Goal: Task Accomplishment & Management: Use online tool/utility

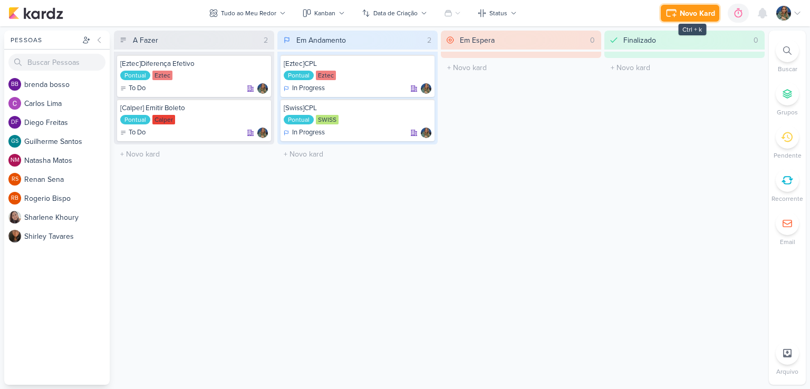
click at [686, 16] on div "Novo Kard" at bounding box center [696, 13] width 35 height 11
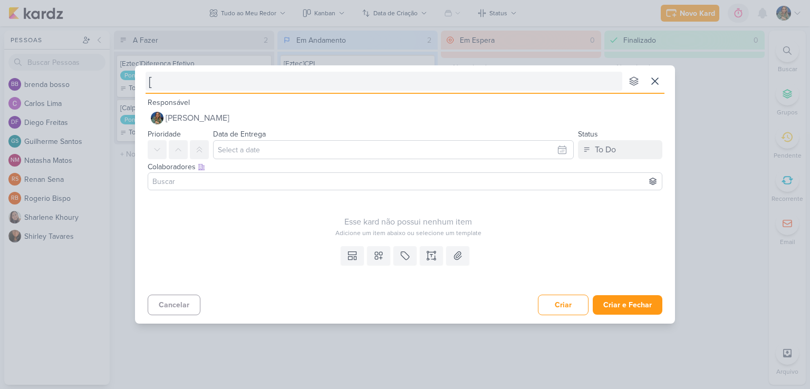
type input "[E"
type input "[Ez"
type input "[Eztec"
type input "[Eztec]"
type input "[Eztec]Eft"
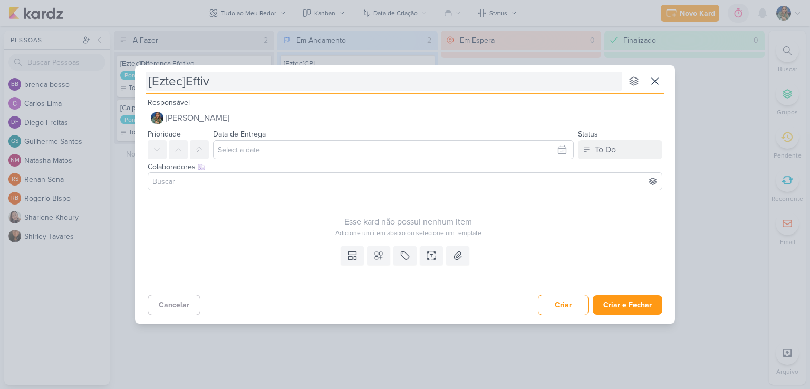
type input "[Eztec]Eftivo"
type input "[Eztec]Ef"
type input "[Eztec]Efetivo e Pl"
type input "[Eztec]Efetivo e Plano de M"
type input "[Eztec]Efetivo e Plano de Mídia Pa"
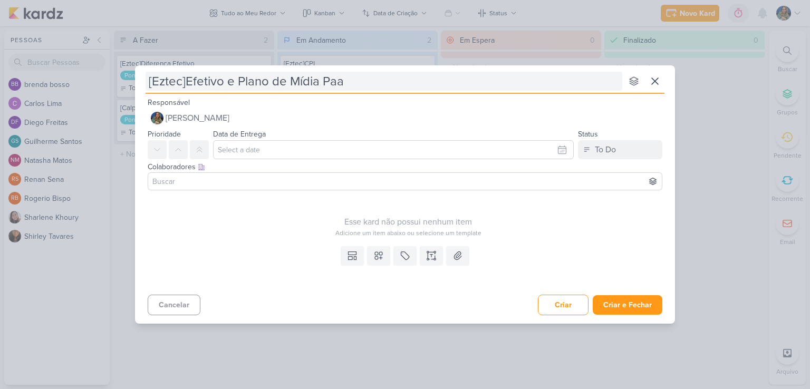
type input "[Eztec]Efetivo e Plano de Mídia Pa"
type input "[Eztec]Efetivo e Plano de Mídia Parcial"
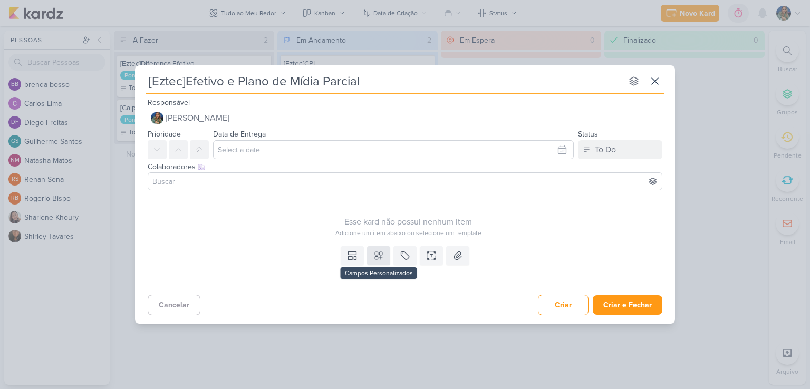
type input "[Eztec]Efetivo e Plano de Mídia Parcial"
click at [374, 256] on icon at bounding box center [378, 255] width 11 height 11
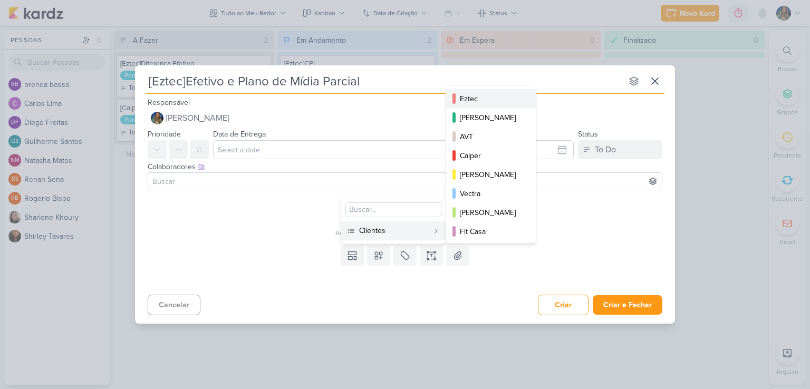
click at [463, 100] on div "Eztec" at bounding box center [491, 98] width 63 height 11
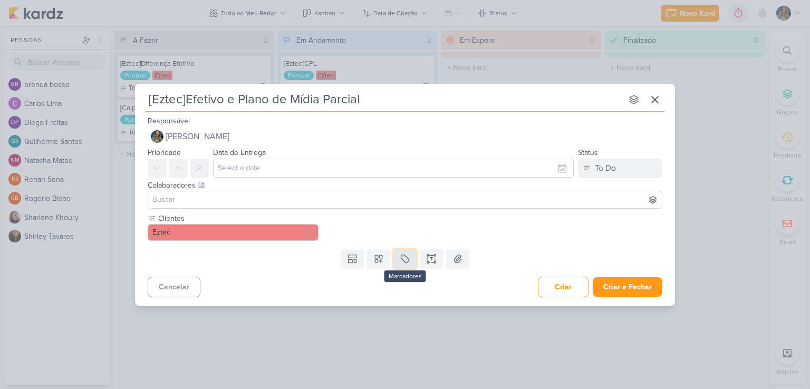
click at [399, 265] on button at bounding box center [404, 258] width 23 height 19
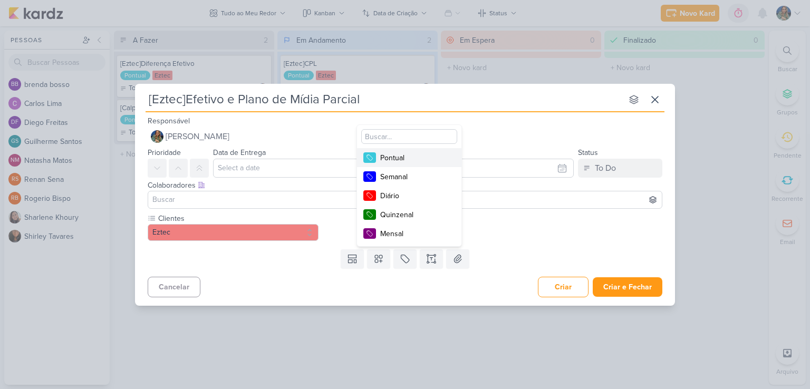
click at [415, 156] on div "Pontual" at bounding box center [414, 157] width 69 height 11
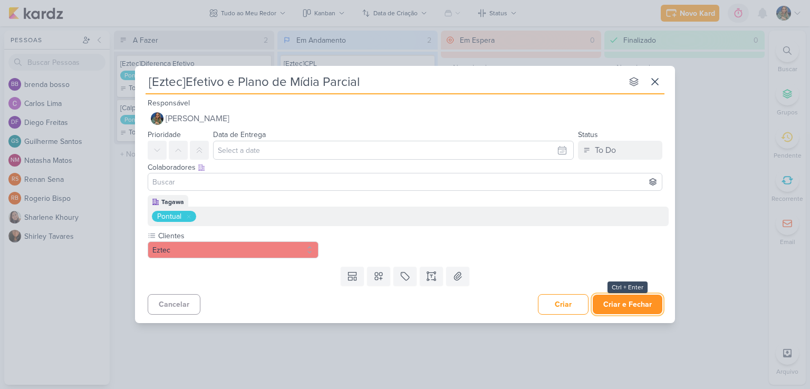
click at [612, 304] on button "Criar e Fechar" at bounding box center [627, 305] width 70 height 20
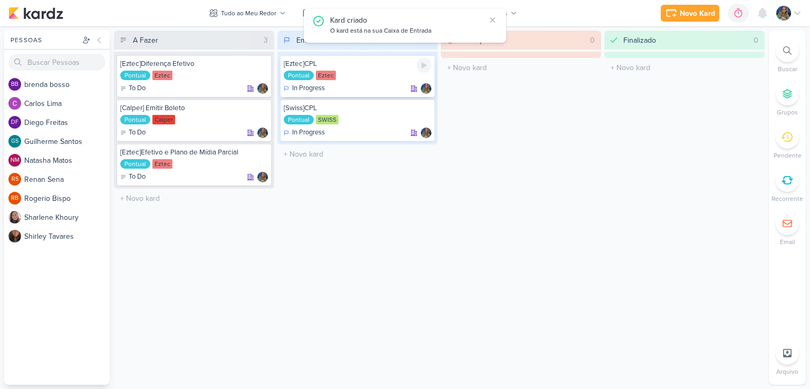
drag, startPoint x: 422, startPoint y: 64, endPoint x: 417, endPoint y: 69, distance: 6.7
click at [422, 64] on icon at bounding box center [423, 66] width 5 height 6
click at [330, 82] on div "[Eztec]CPL Pontual Eztec In Progress" at bounding box center [357, 76] width 154 height 42
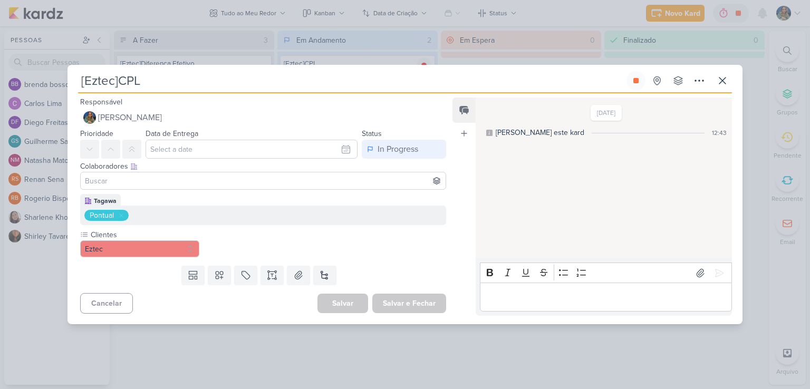
click at [163, 217] on div "Pontual" at bounding box center [262, 215] width 357 height 11
click at [122, 215] on icon at bounding box center [121, 215] width 6 height 6
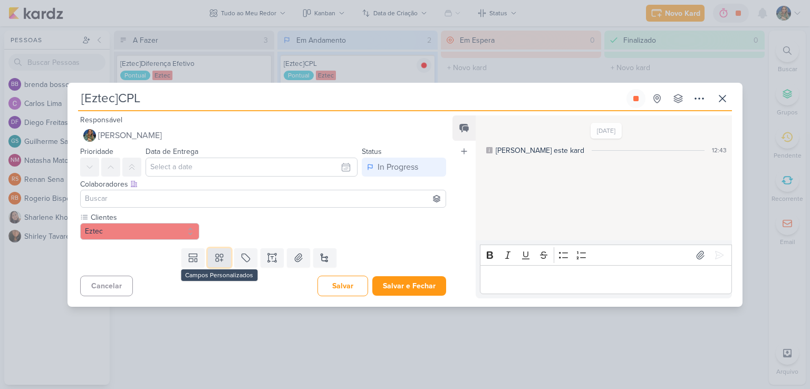
click at [214, 252] on icon at bounding box center [219, 257] width 11 height 11
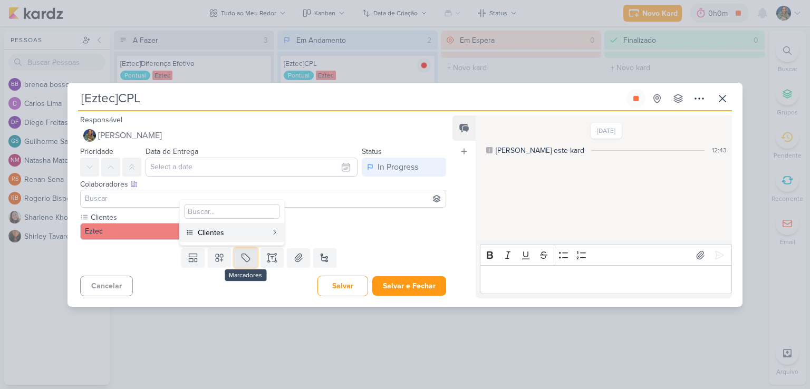
click at [235, 254] on button at bounding box center [245, 257] width 23 height 19
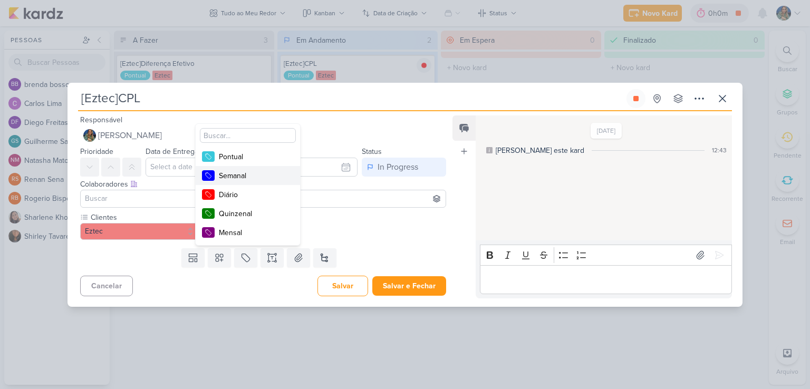
click at [243, 173] on div "Semanal" at bounding box center [253, 175] width 69 height 11
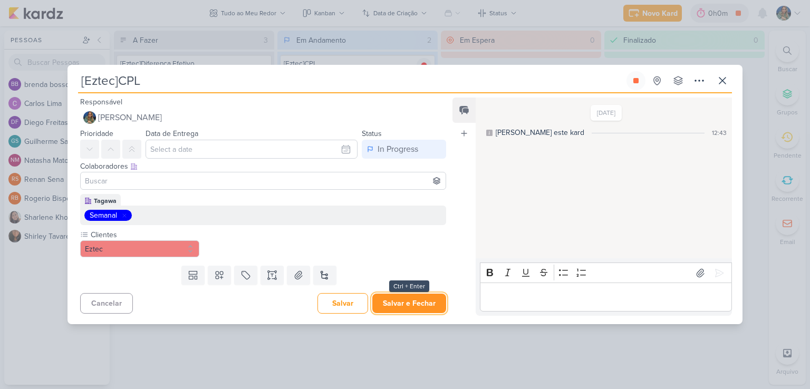
click at [398, 300] on button "Salvar e Fechar" at bounding box center [409, 304] width 74 height 20
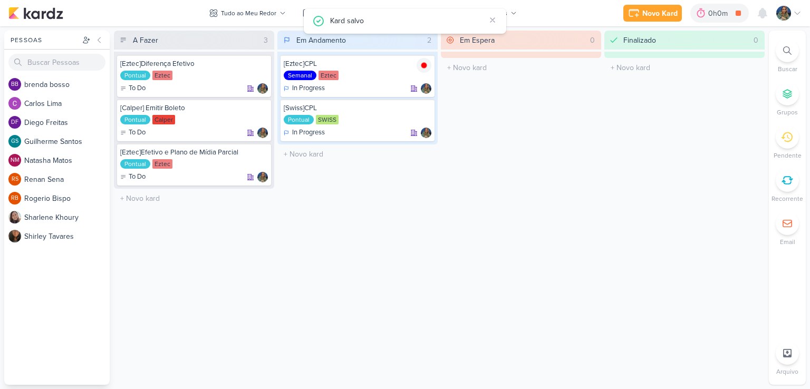
click at [781, 182] on icon at bounding box center [787, 180] width 12 height 12
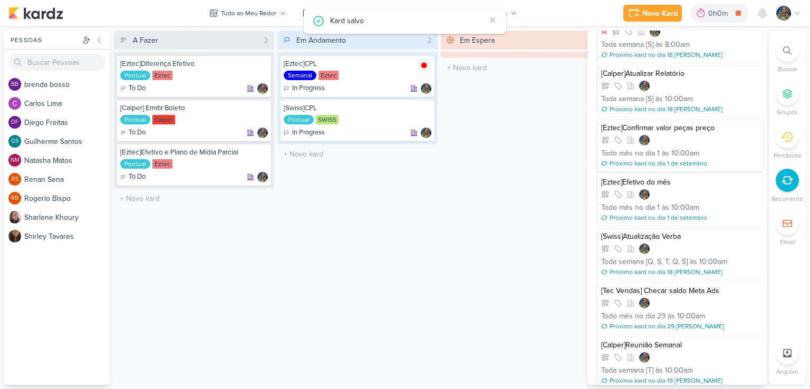
scroll to position [456, 0]
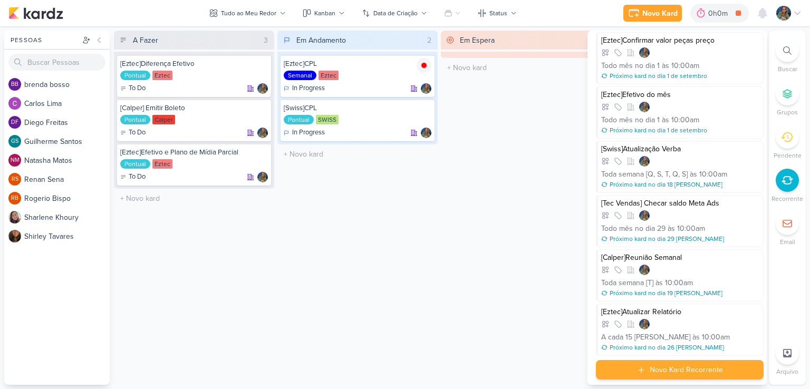
click at [678, 369] on div "Novo Kard Recorrente" at bounding box center [685, 369] width 73 height 11
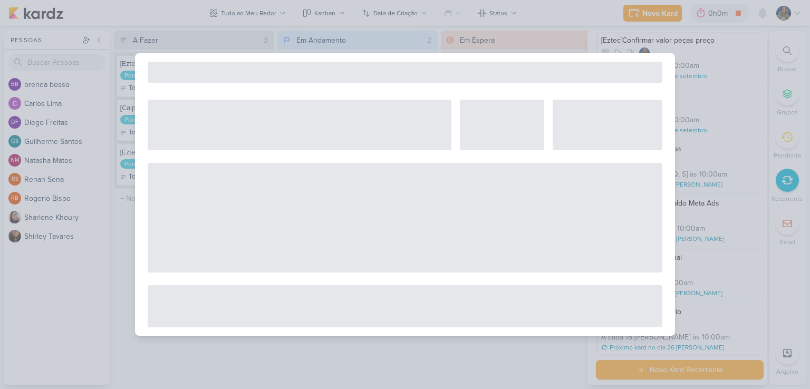
select select "5"
select select "pm"
select select "week"
select select "9"
select select "America/Sao_Paulo"
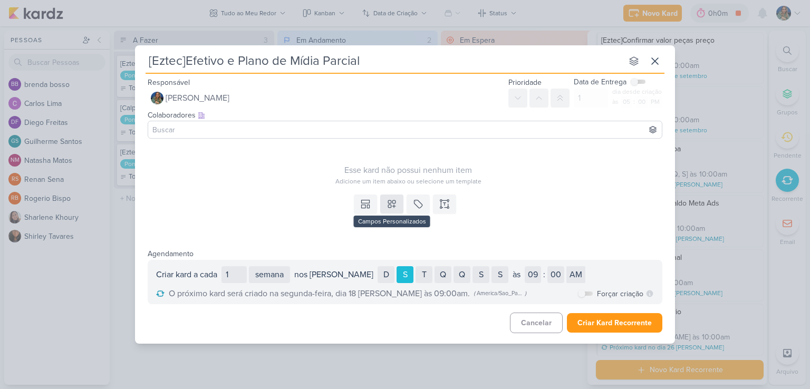
type input "[Eztec]Efetivo e Plano de Mídia Parcial"
click at [385, 203] on button at bounding box center [391, 203] width 23 height 19
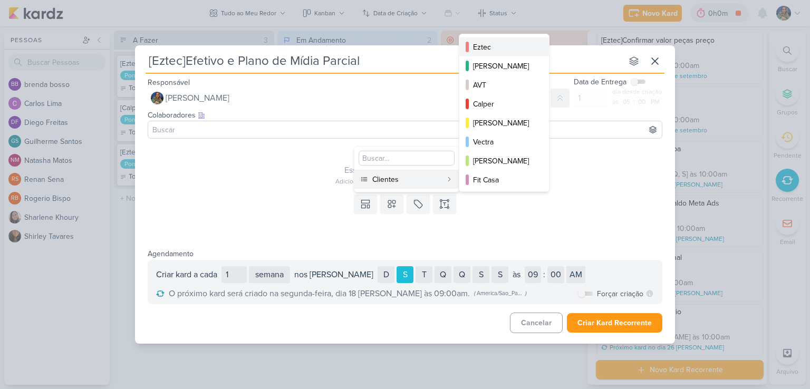
click at [482, 45] on div "Eztec" at bounding box center [504, 47] width 63 height 11
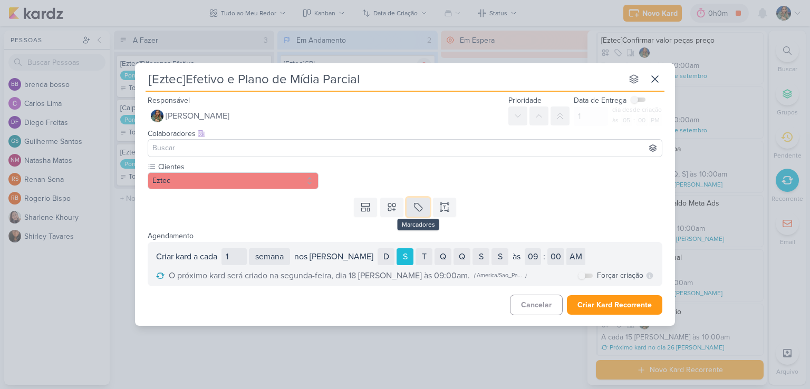
click at [413, 205] on icon at bounding box center [418, 207] width 11 height 11
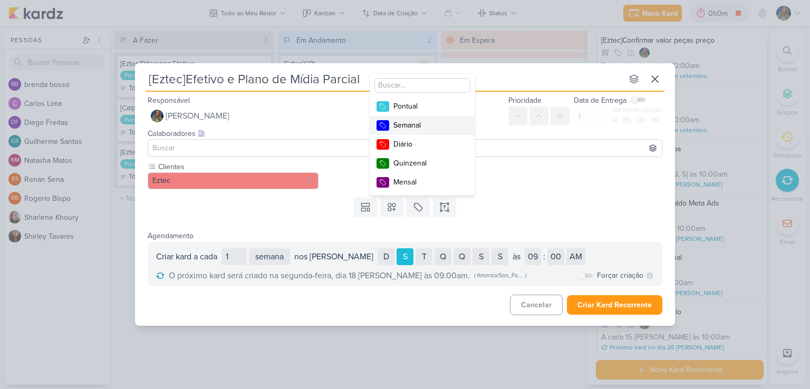
click at [403, 124] on div "Semanal" at bounding box center [427, 125] width 69 height 11
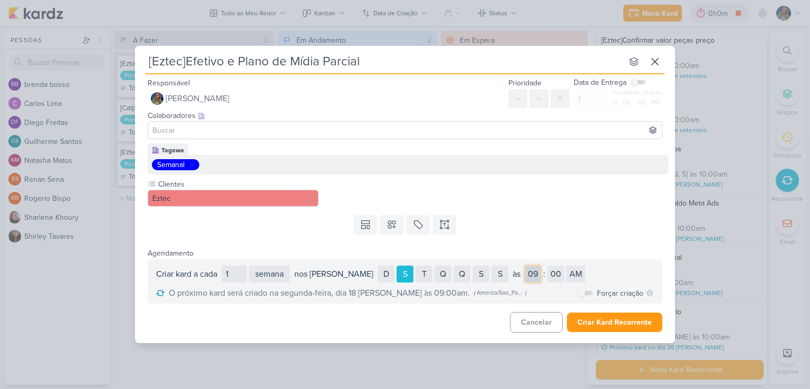
click at [524, 276] on select "01 02 03 04 05 06 07 08 09 10 11 12" at bounding box center [532, 274] width 16 height 17
select select "12"
click at [524, 266] on select "01 02 03 04 05 06 07 08 09 10 11 12" at bounding box center [532, 274] width 16 height 17
click at [566, 274] on select "AM PM" at bounding box center [575, 274] width 19 height 17
click at [566, 266] on select "AM PM" at bounding box center [575, 274] width 19 height 17
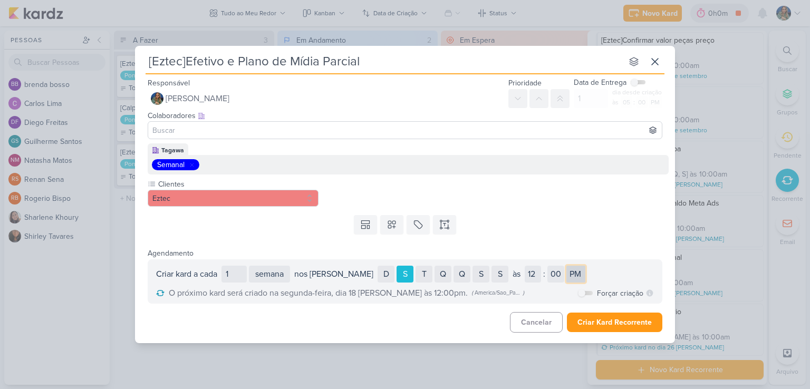
click at [566, 275] on select "AM PM" at bounding box center [575, 274] width 19 height 17
select select "am"
click at [566, 266] on select "AM PM" at bounding box center [575, 274] width 19 height 17
click at [598, 320] on button "Criar Kard Recorrente" at bounding box center [614, 323] width 95 height 20
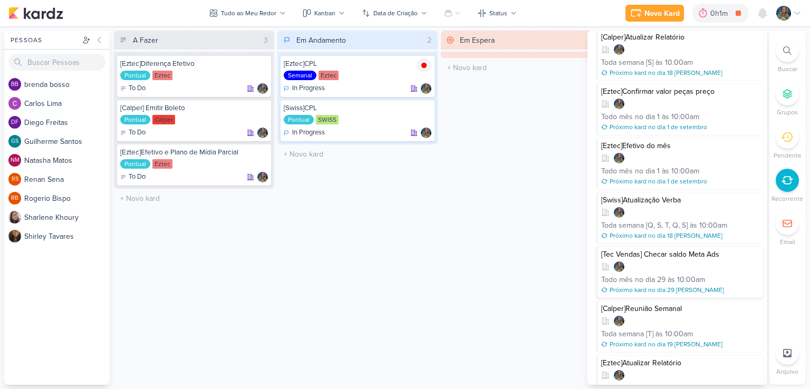
scroll to position [352, 0]
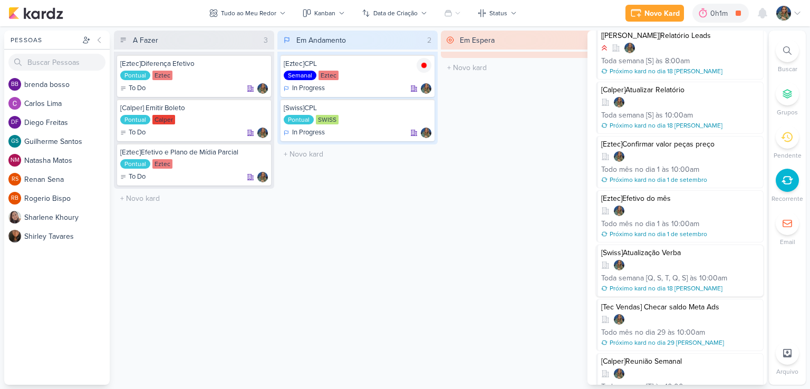
click at [717, 268] on div at bounding box center [680, 265] width 159 height 11
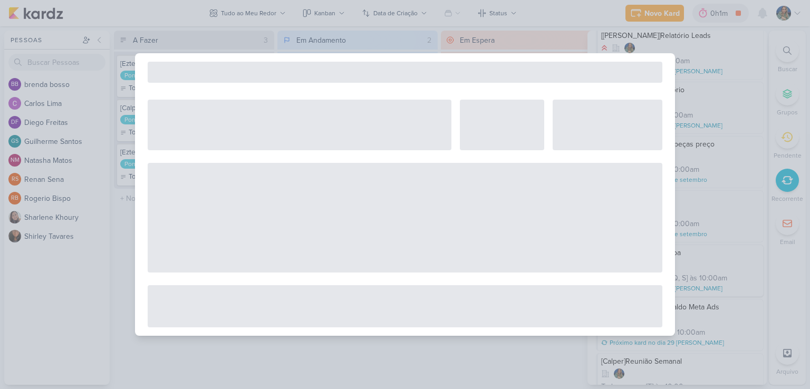
select select "12"
select select "week"
select select "10"
select select "America/Sao_Paulo"
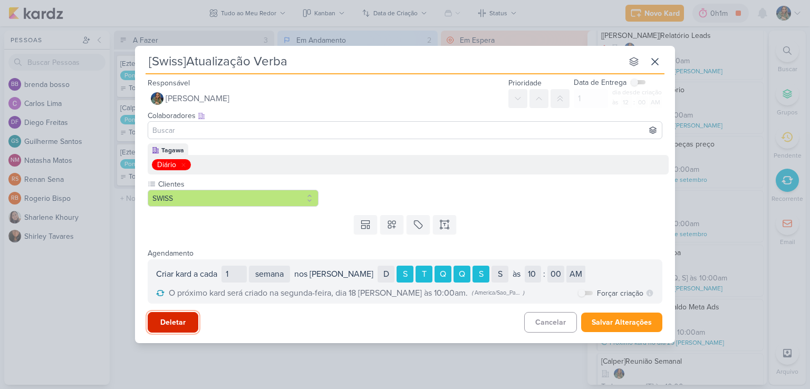
click at [192, 321] on button "Deletar" at bounding box center [173, 322] width 51 height 21
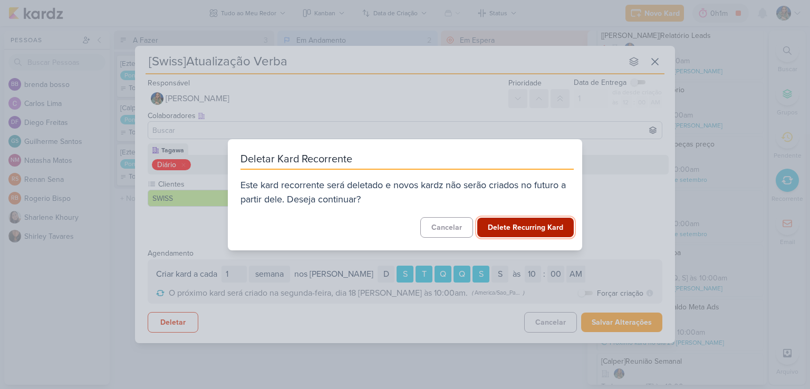
click at [535, 226] on button "Delete Recurring Kard" at bounding box center [525, 228] width 96 height 20
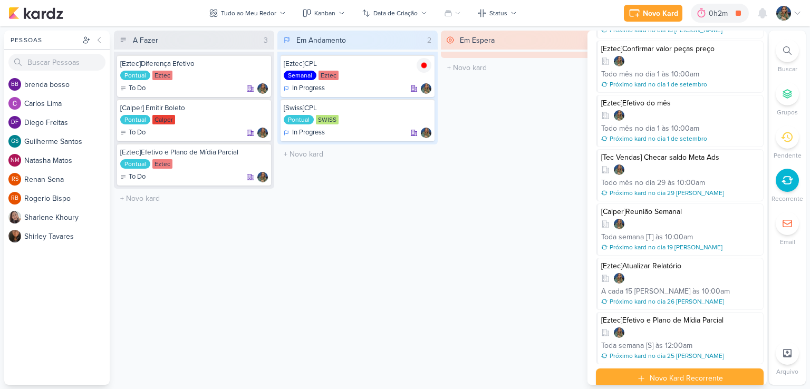
scroll to position [456, 0]
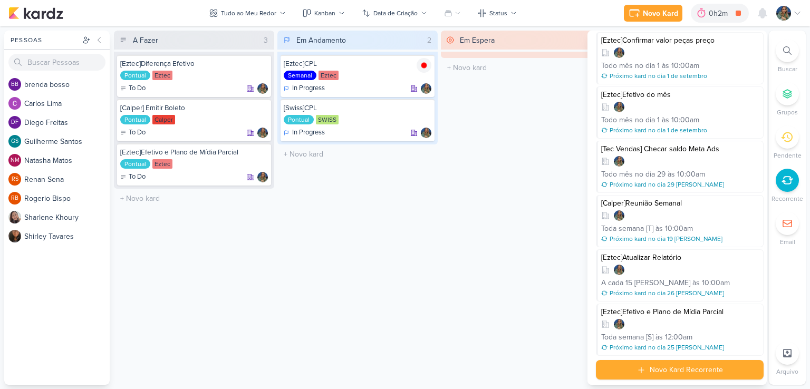
click at [544, 205] on div "Em Espera 0 O título do kard deve ter menos que 100 caracteres" at bounding box center [521, 208] width 160 height 354
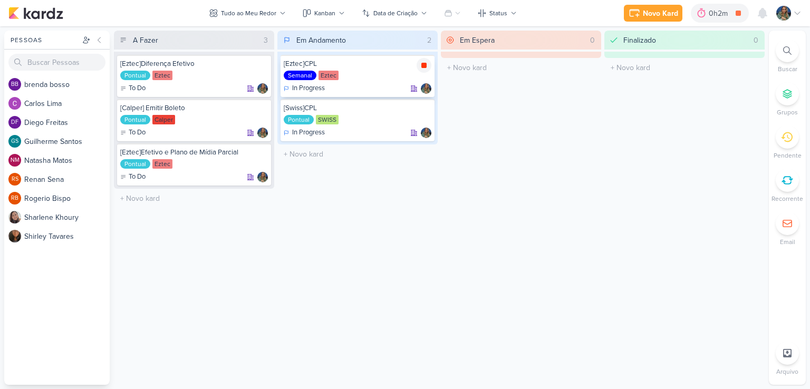
click at [424, 64] on icon at bounding box center [423, 65] width 5 height 5
click at [731, 16] on div "0h2m" at bounding box center [734, 13] width 22 height 11
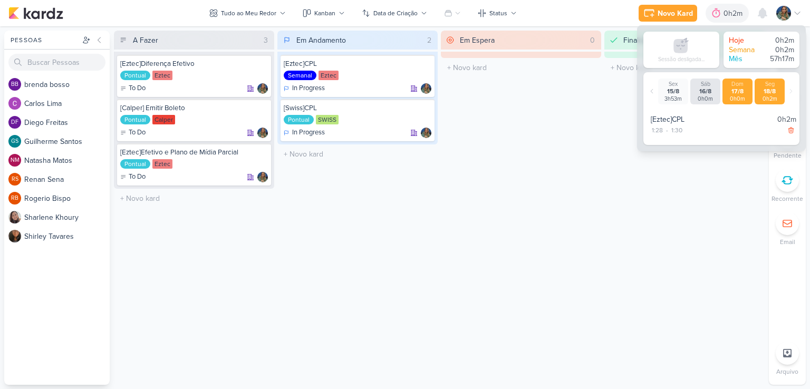
click at [744, 87] on div "17/8" at bounding box center [737, 91] width 26 height 8
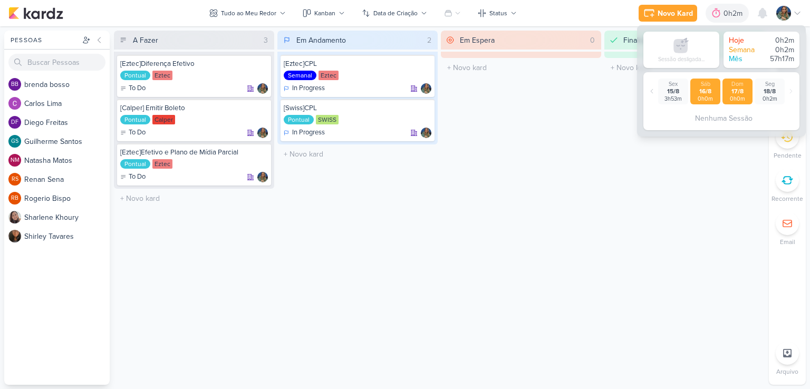
click at [704, 91] on div "16/8" at bounding box center [705, 91] width 26 height 8
click at [677, 94] on div "15/8" at bounding box center [673, 91] width 26 height 8
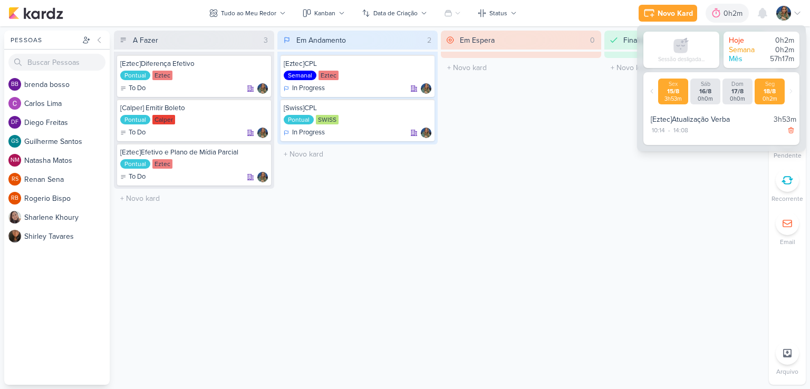
click at [758, 91] on div "18/8" at bounding box center [769, 91] width 26 height 8
click at [788, 131] on icon at bounding box center [790, 131] width 5 height 6
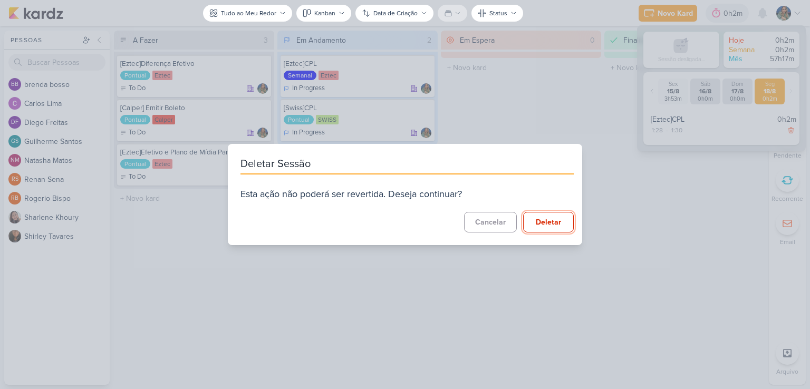
click at [533, 222] on button "Deletar" at bounding box center [548, 222] width 51 height 21
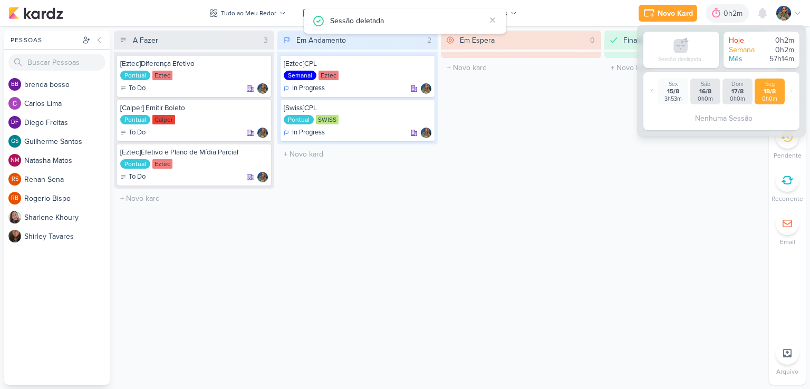
click at [593, 122] on div "Em Espera 0 O título do kard deve ter menos que 100 caracteres" at bounding box center [521, 208] width 160 height 354
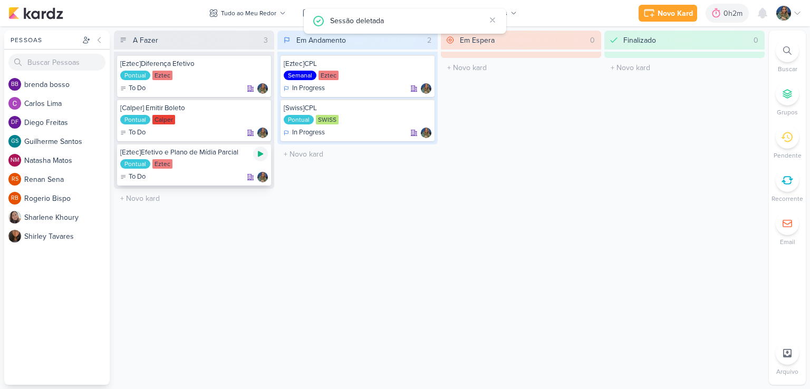
click at [260, 157] on icon at bounding box center [260, 154] width 8 height 8
